Goal: Task Accomplishment & Management: Manage account settings

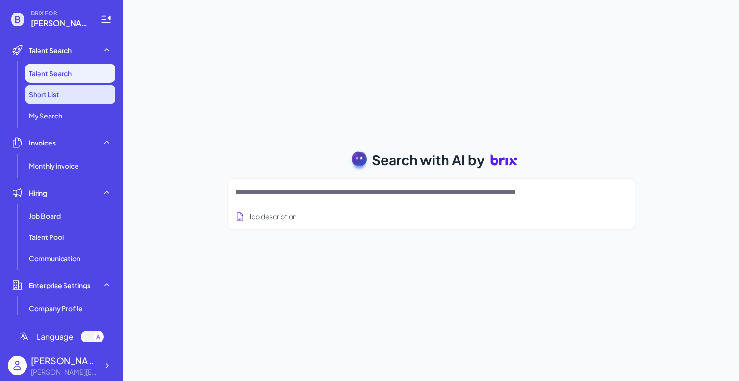
click at [90, 94] on li "Short List" at bounding box center [70, 94] width 91 height 19
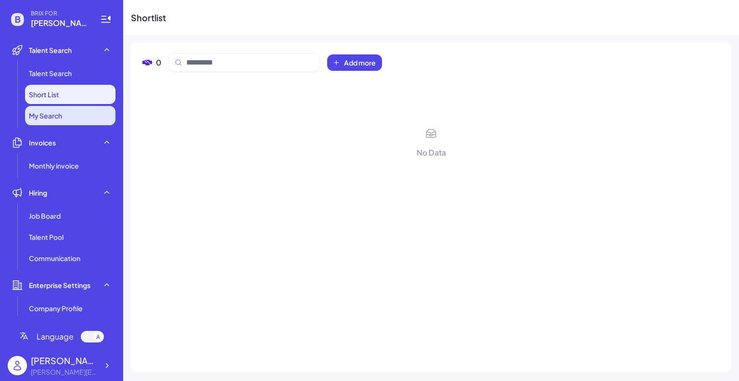
click at [83, 117] on li "My Search" at bounding box center [70, 115] width 91 height 19
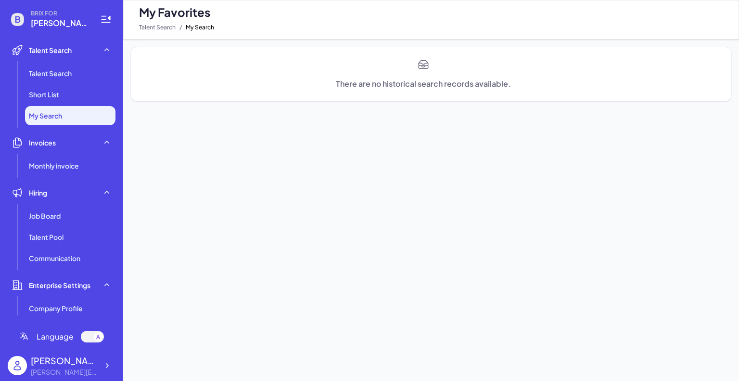
click at [89, 84] on ul "Talent Search Short List My Search" at bounding box center [62, 95] width 108 height 62
click at [91, 77] on li "Talent Search" at bounding box center [70, 73] width 91 height 19
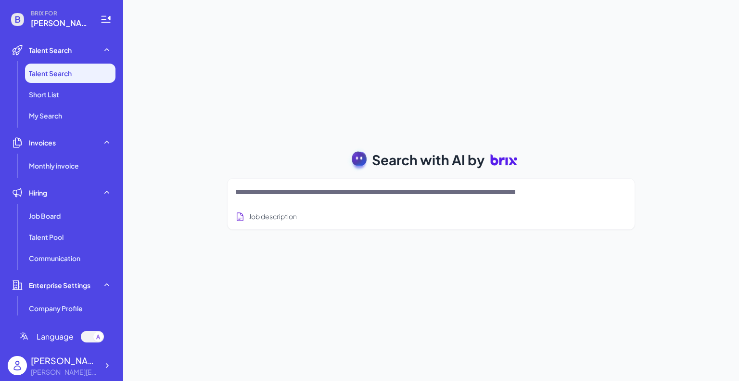
click at [343, 191] on textarea at bounding box center [419, 192] width 369 height 12
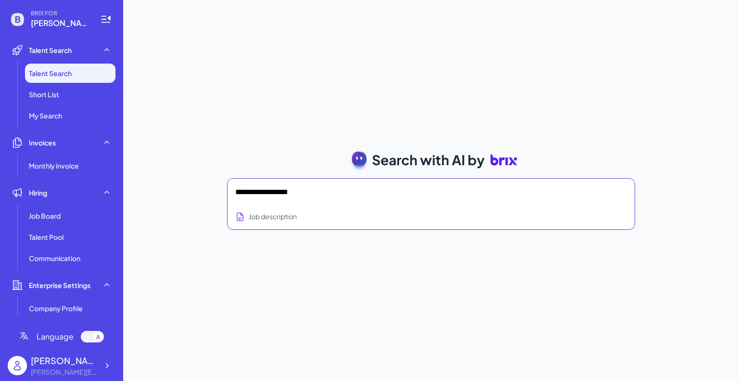
type textarea "**********"
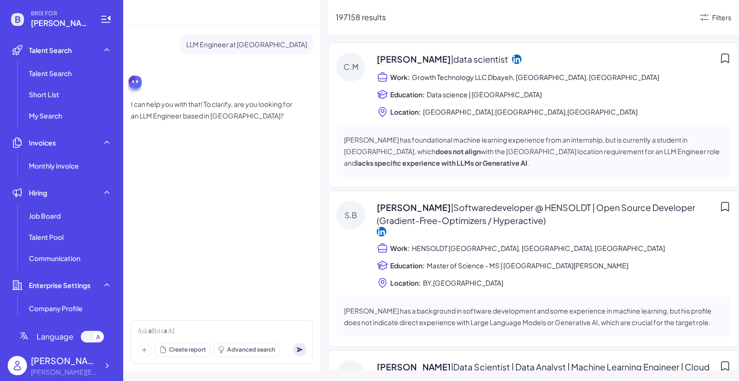
click at [721, 59] on icon at bounding box center [726, 58] width 12 height 12
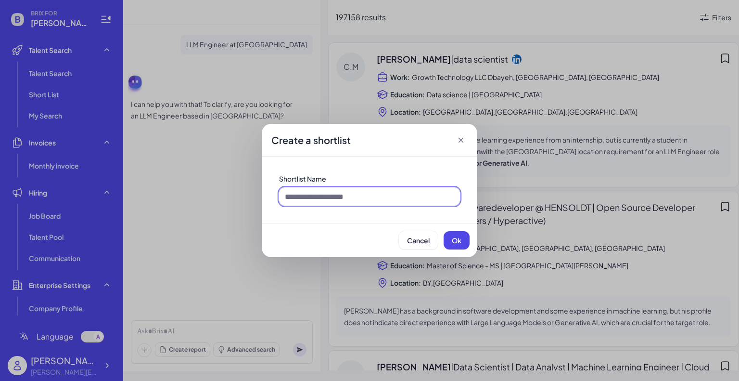
click at [384, 194] on input at bounding box center [369, 196] width 181 height 18
type input "*"
type input "**********"
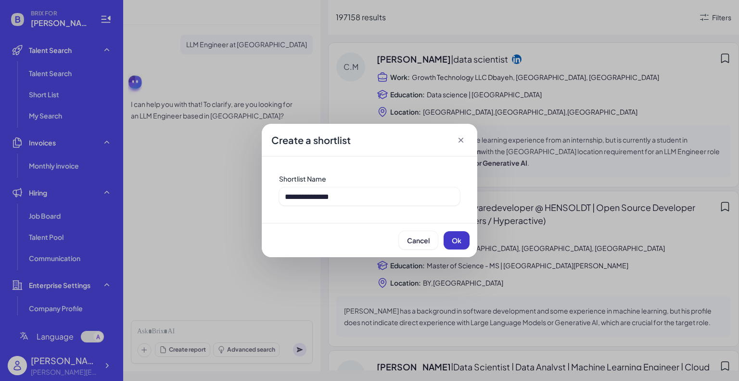
click at [456, 244] on button "Ok" at bounding box center [457, 240] width 26 height 18
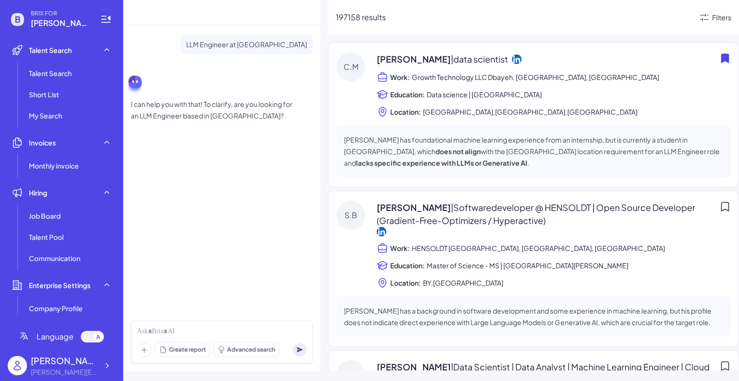
click at [723, 204] on icon at bounding box center [726, 207] width 12 height 12
click at [65, 79] on li "Talent Search" at bounding box center [70, 73] width 91 height 19
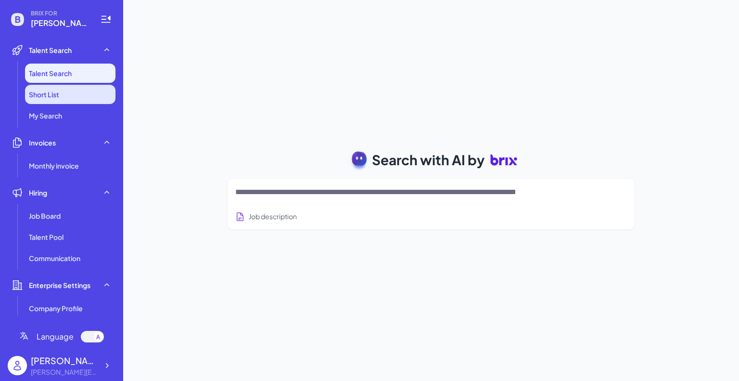
click at [59, 92] on li "Short List" at bounding box center [70, 94] width 91 height 19
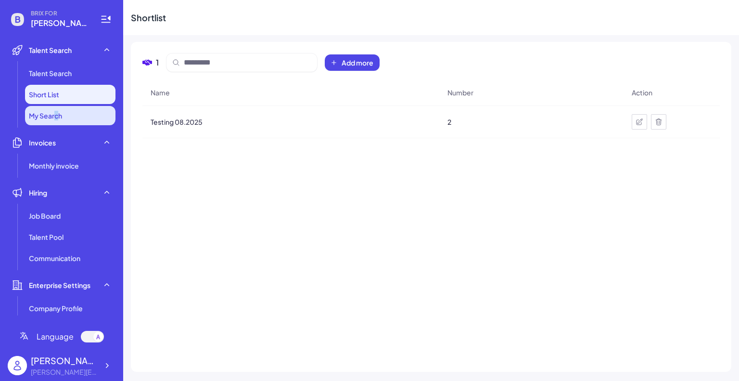
click at [56, 115] on span "My Search" at bounding box center [45, 116] width 33 height 10
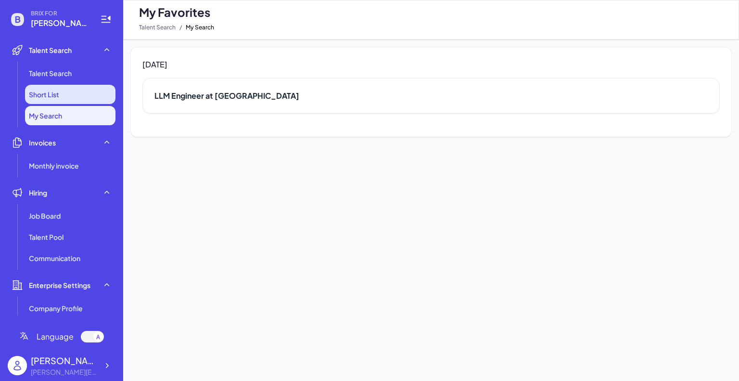
click at [60, 98] on li "Short List" at bounding box center [70, 94] width 91 height 19
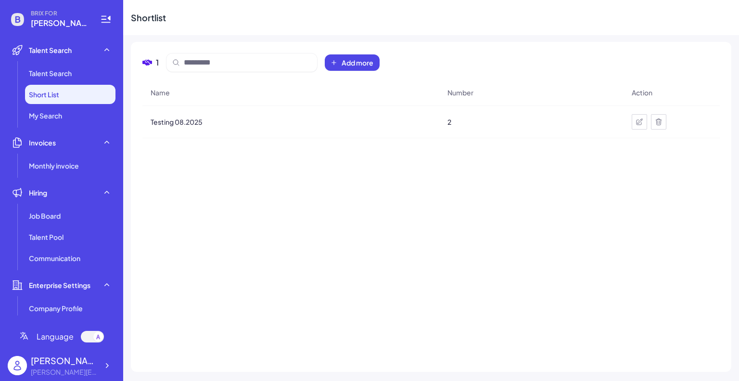
click at [264, 142] on div "Name Number Action Testing 08.2025 2" at bounding box center [431, 219] width 578 height 281
click at [450, 123] on span "2" at bounding box center [450, 122] width 4 height 10
click at [433, 117] on div "Testing 08.2025" at bounding box center [291, 121] width 296 height 27
click at [449, 122] on div "2" at bounding box center [531, 121] width 183 height 27
click at [636, 119] on icon at bounding box center [640, 122] width 8 height 8
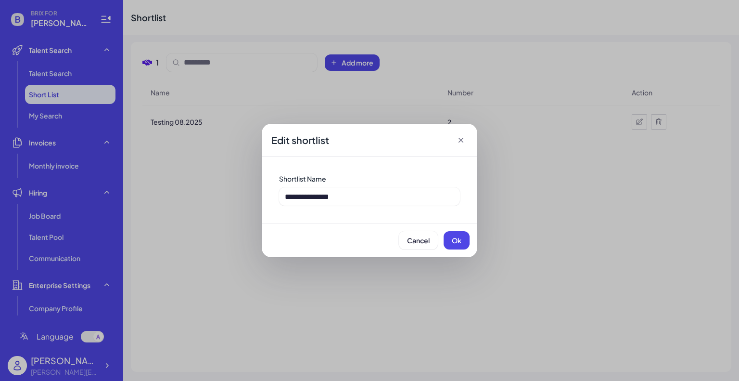
click at [462, 136] on icon at bounding box center [461, 140] width 10 height 10
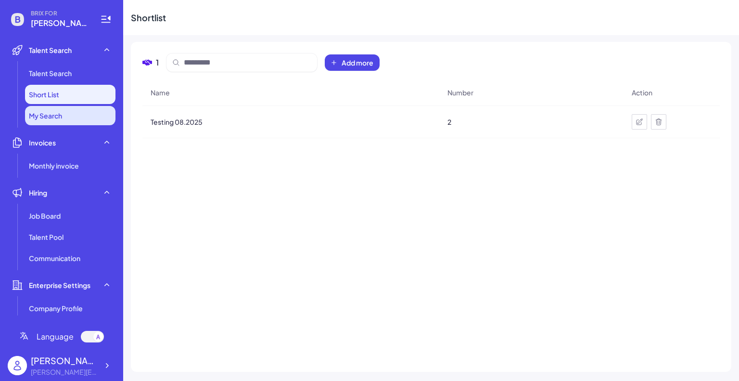
click at [71, 120] on li "My Search" at bounding box center [70, 115] width 91 height 19
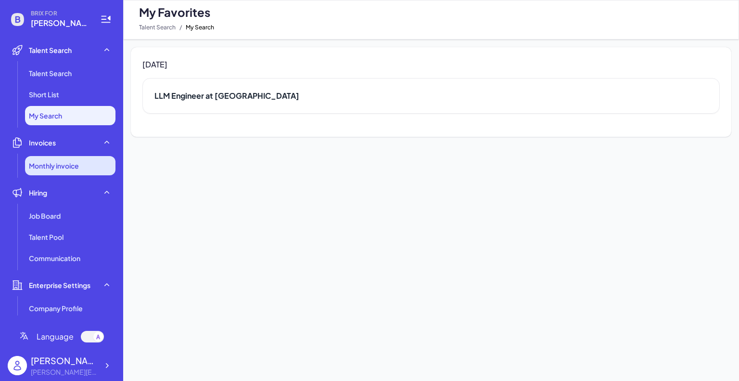
click at [62, 166] on span "Monthly invoice" at bounding box center [54, 166] width 50 height 10
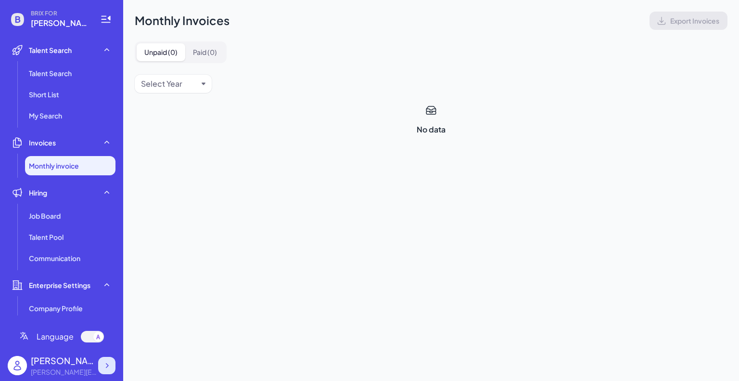
click at [111, 370] on icon at bounding box center [107, 366] width 10 height 10
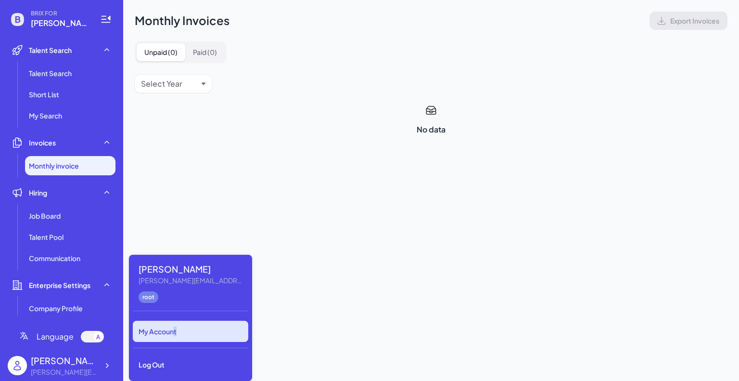
click at [177, 337] on div "My Account" at bounding box center [191, 331] width 116 height 21
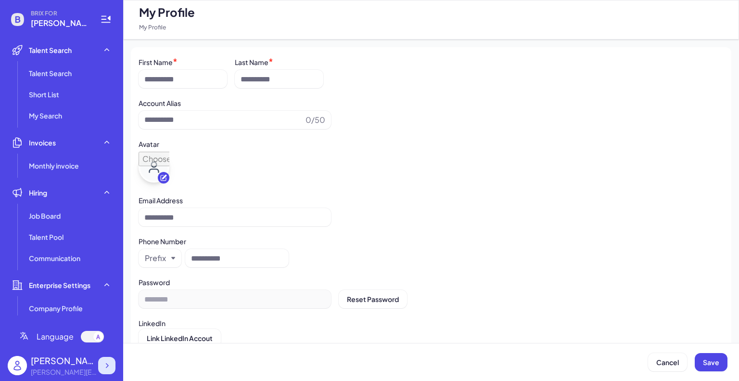
click at [107, 363] on icon at bounding box center [107, 366] width 10 height 10
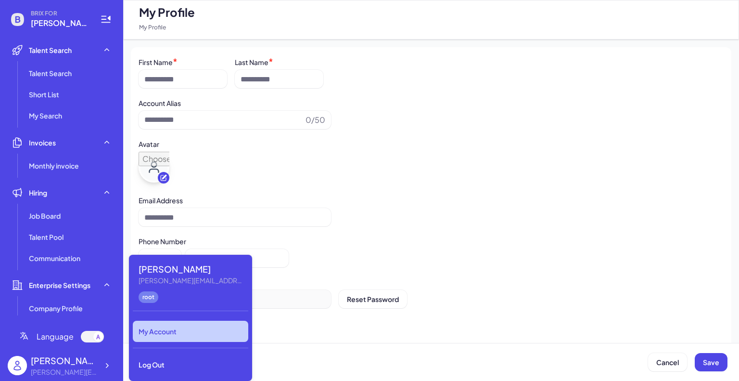
type input "*********"
type input "**********"
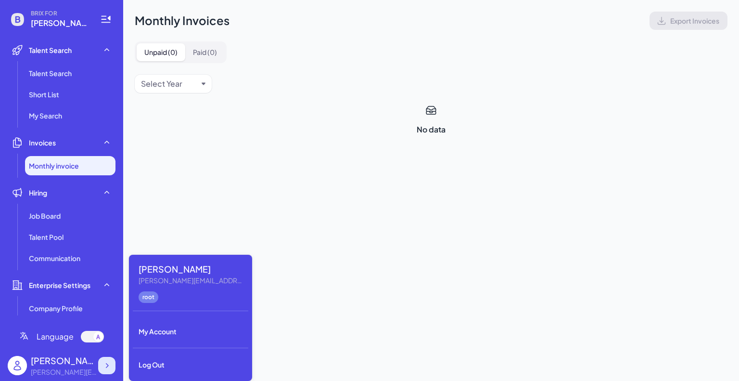
click at [108, 369] on icon at bounding box center [107, 366] width 10 height 10
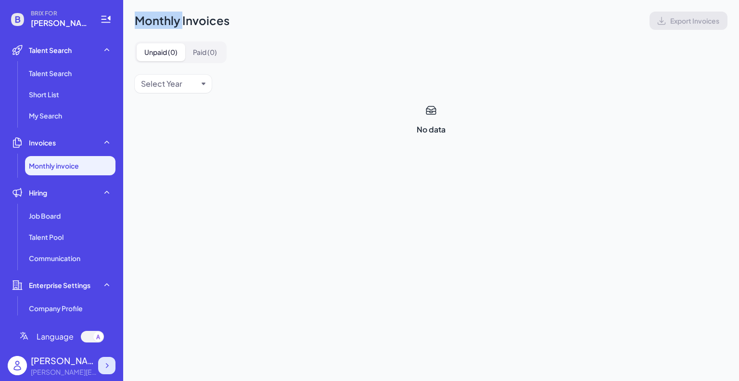
click at [108, 369] on icon at bounding box center [107, 366] width 10 height 10
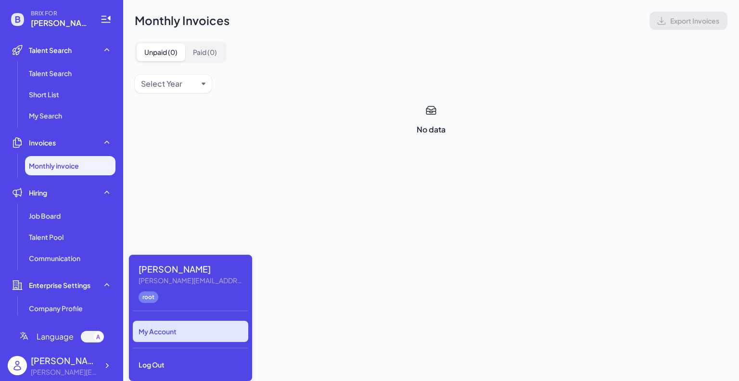
click at [205, 328] on div "My Account" at bounding box center [191, 331] width 116 height 21
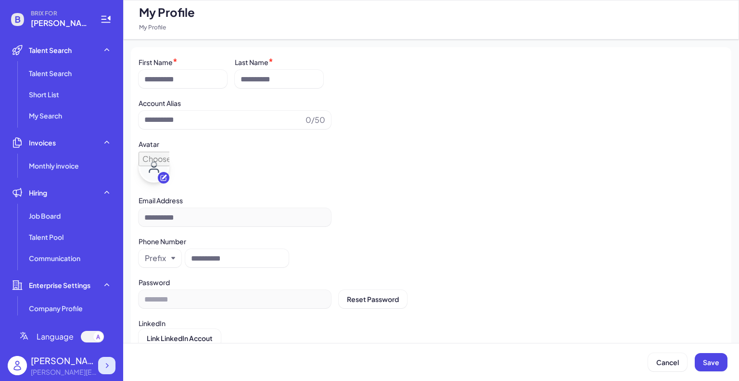
click at [111, 363] on icon at bounding box center [107, 366] width 10 height 10
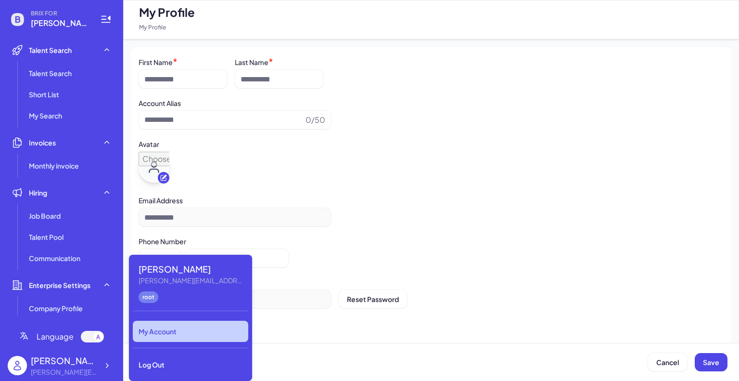
click at [90, 371] on div "[PERSON_NAME][EMAIL_ADDRESS][DOMAIN_NAME]" at bounding box center [64, 372] width 67 height 10
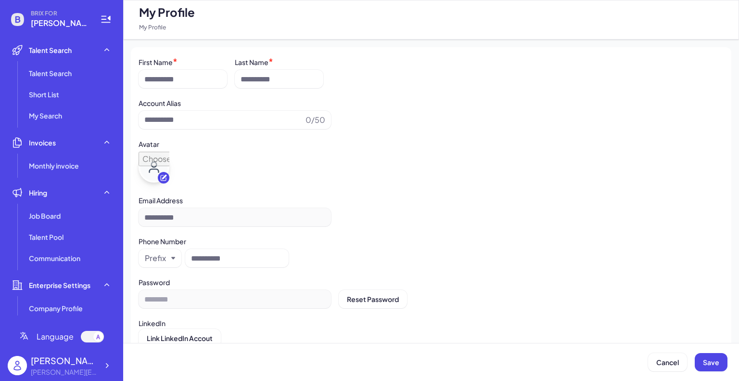
type input "*********"
type input "**********"
click at [110, 365] on icon at bounding box center [107, 366] width 10 height 10
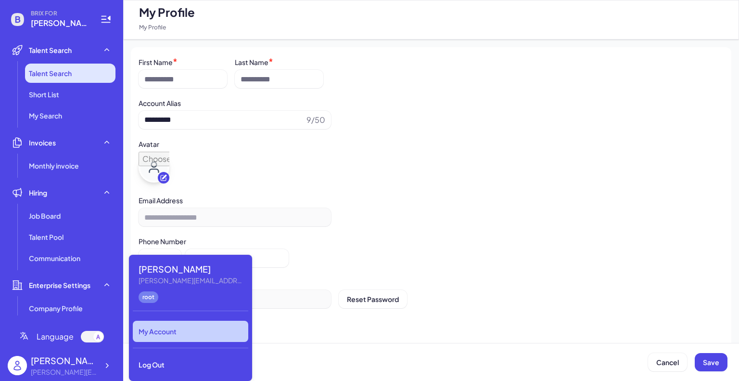
click at [68, 67] on li "Talent Search" at bounding box center [70, 73] width 91 height 19
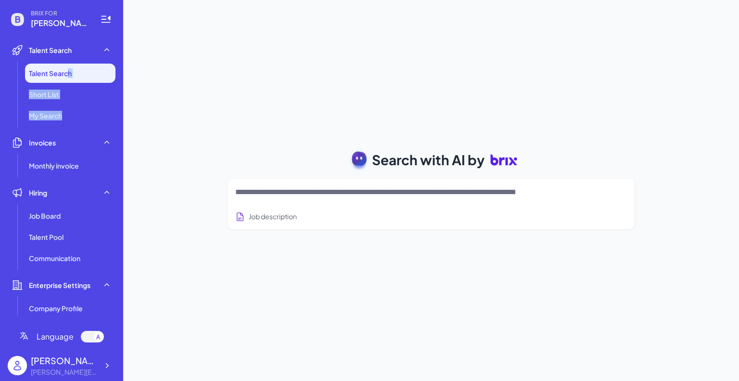
drag, startPoint x: 68, startPoint y: 67, endPoint x: 82, endPoint y: 177, distance: 110.1
click at [81, 168] on ul "Talent Search Talent Search Short List My Search Invoices Monthly invoice Hirin…" at bounding box center [62, 177] width 108 height 275
click at [71, 70] on span "Talent Search" at bounding box center [50, 73] width 43 height 10
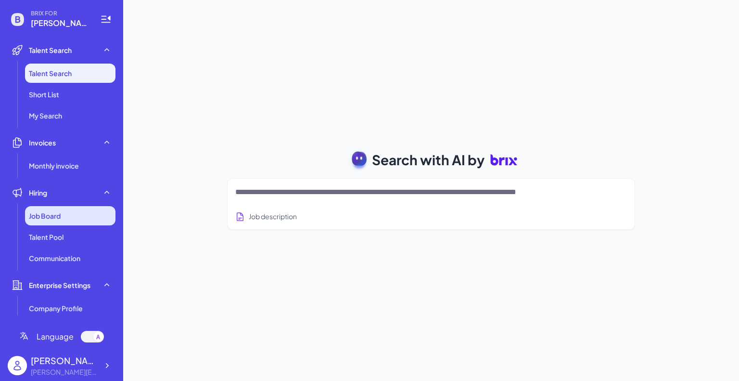
click at [64, 220] on div "Job Board" at bounding box center [70, 215] width 91 height 19
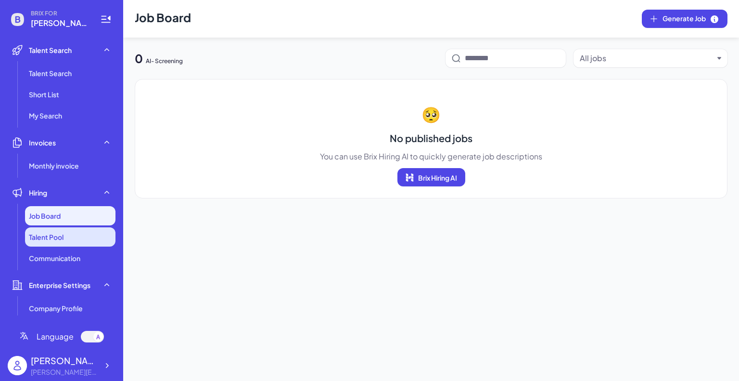
click at [68, 236] on li "Talent Pool" at bounding box center [70, 236] width 91 height 19
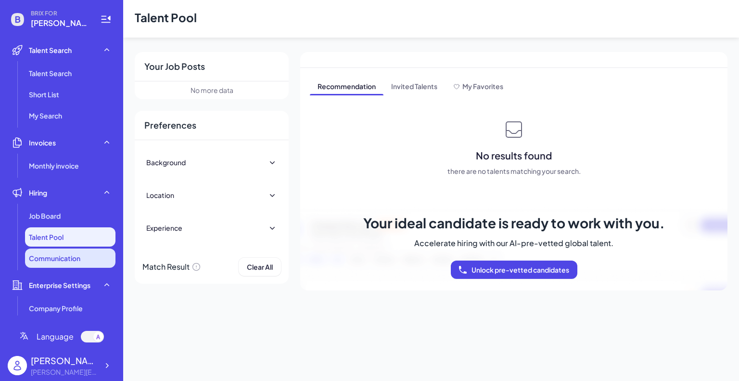
click at [83, 253] on li "Communication" at bounding box center [70, 257] width 91 height 19
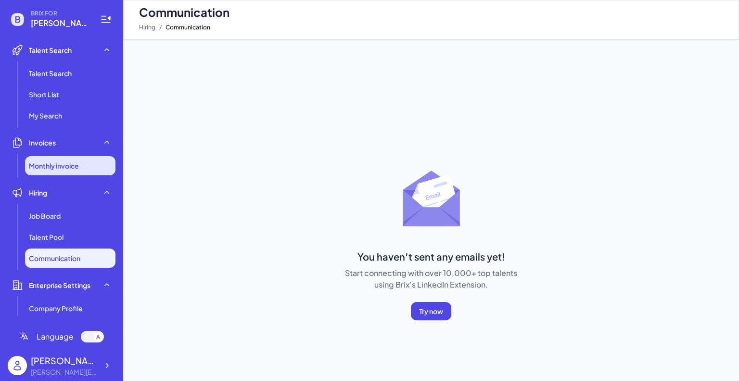
click at [75, 163] on span "Monthly invoice" at bounding box center [54, 166] width 50 height 10
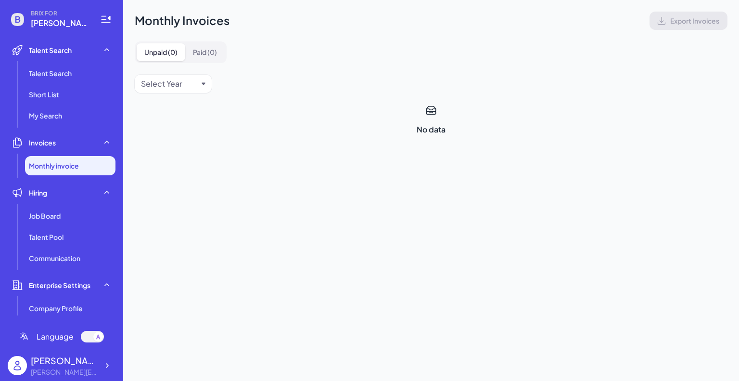
click at [63, 23] on span "[PERSON_NAME][EMAIL_ADDRESS][DOMAIN_NAME]" at bounding box center [60, 23] width 58 height 12
click at [108, 366] on icon at bounding box center [107, 366] width 10 height 10
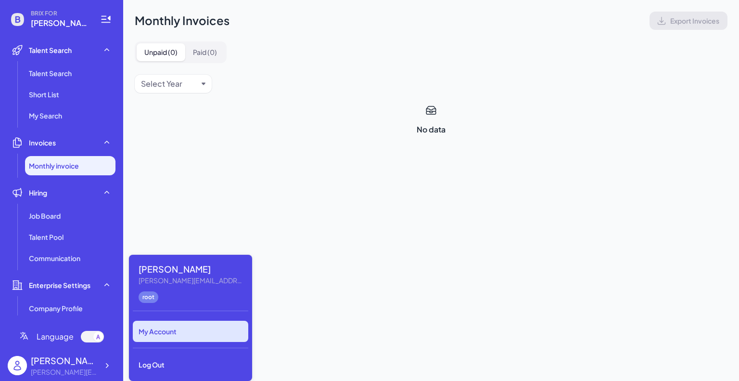
click at [160, 324] on div "My Account" at bounding box center [191, 331] width 116 height 21
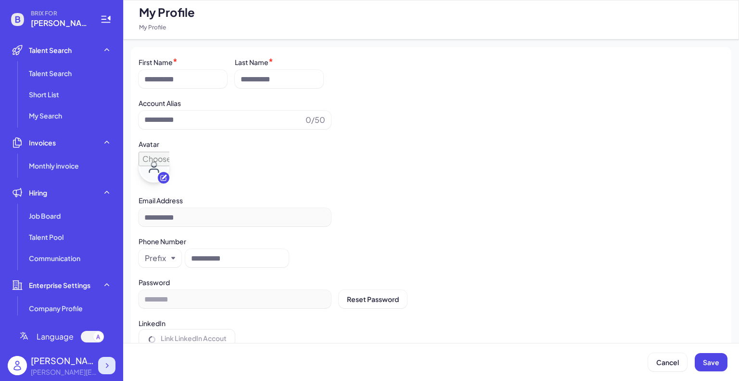
click at [106, 367] on icon at bounding box center [107, 366] width 10 height 10
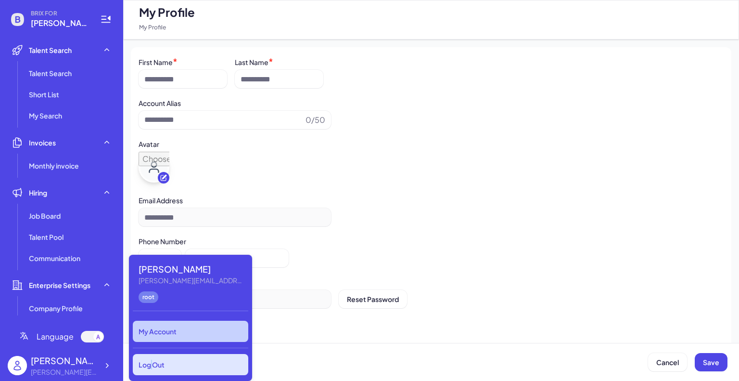
click at [152, 365] on div "Log Out" at bounding box center [191, 364] width 116 height 21
type input "*********"
type input "**********"
click at [180, 359] on div "Log Out" at bounding box center [191, 364] width 116 height 21
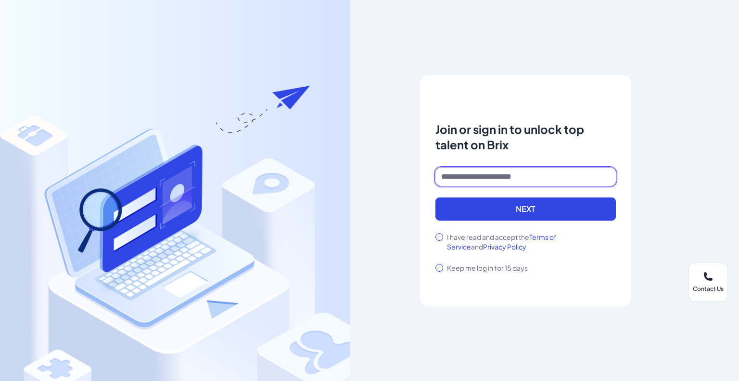
click at [459, 175] on input at bounding box center [526, 177] width 181 height 18
